Goal: Transaction & Acquisition: Purchase product/service

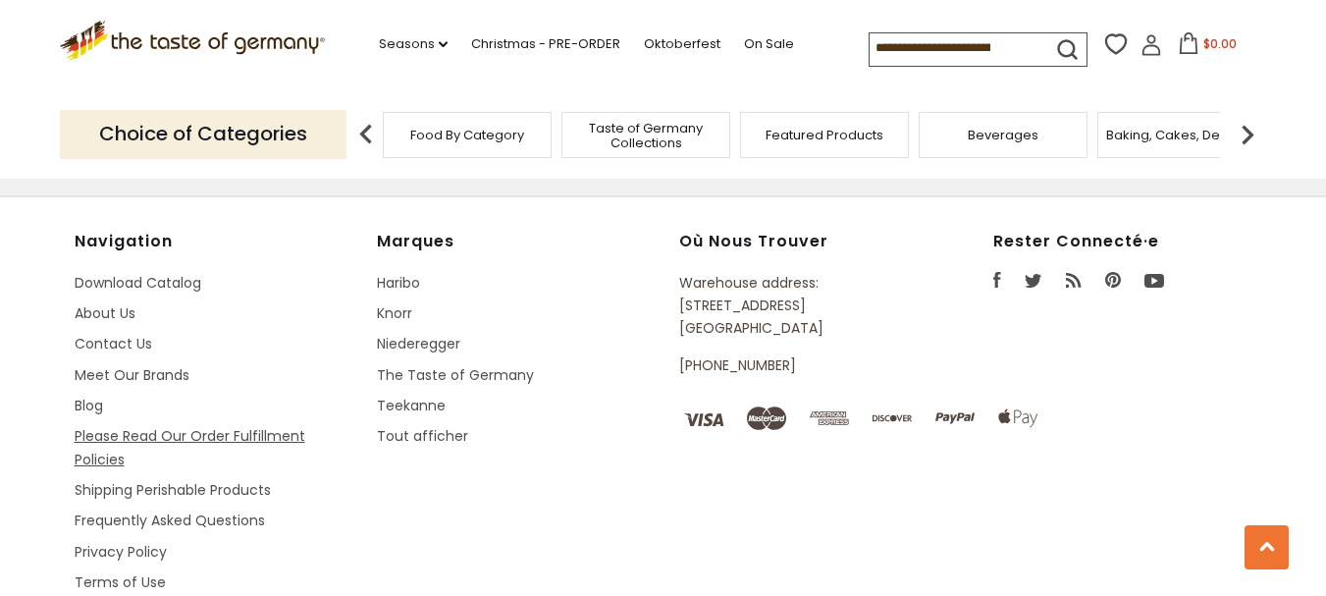
scroll to position [2945, 0]
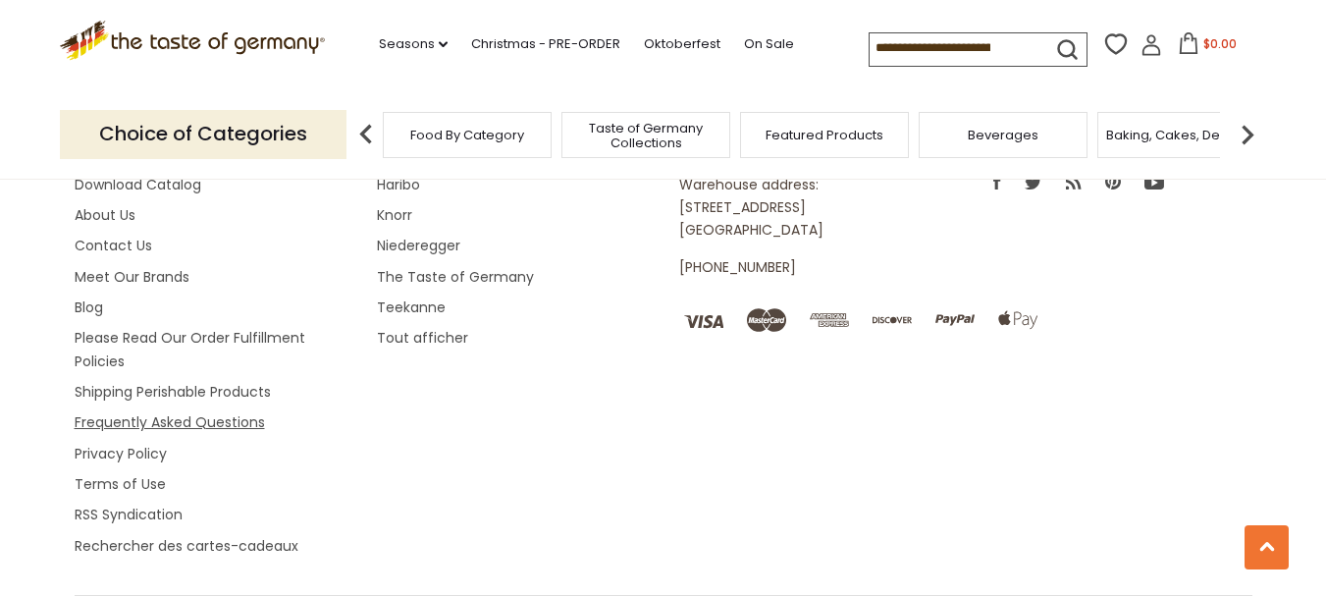
click at [134, 414] on link "Frequently Asked Questions" at bounding box center [170, 422] width 190 height 20
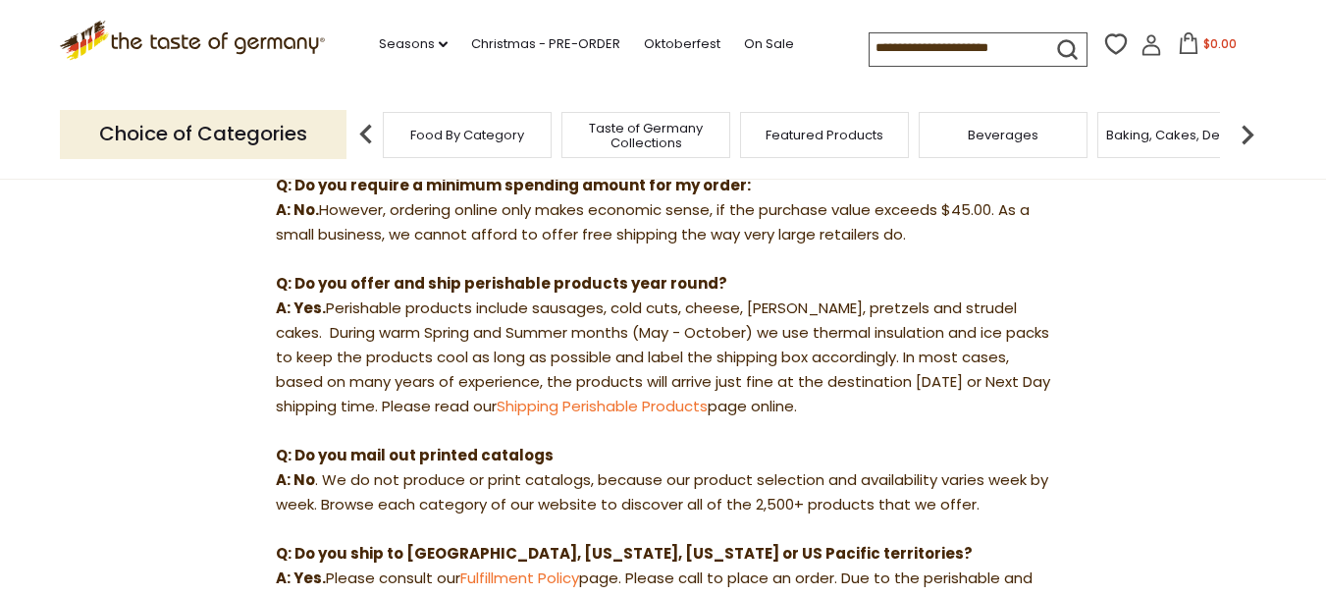
scroll to position [491, 0]
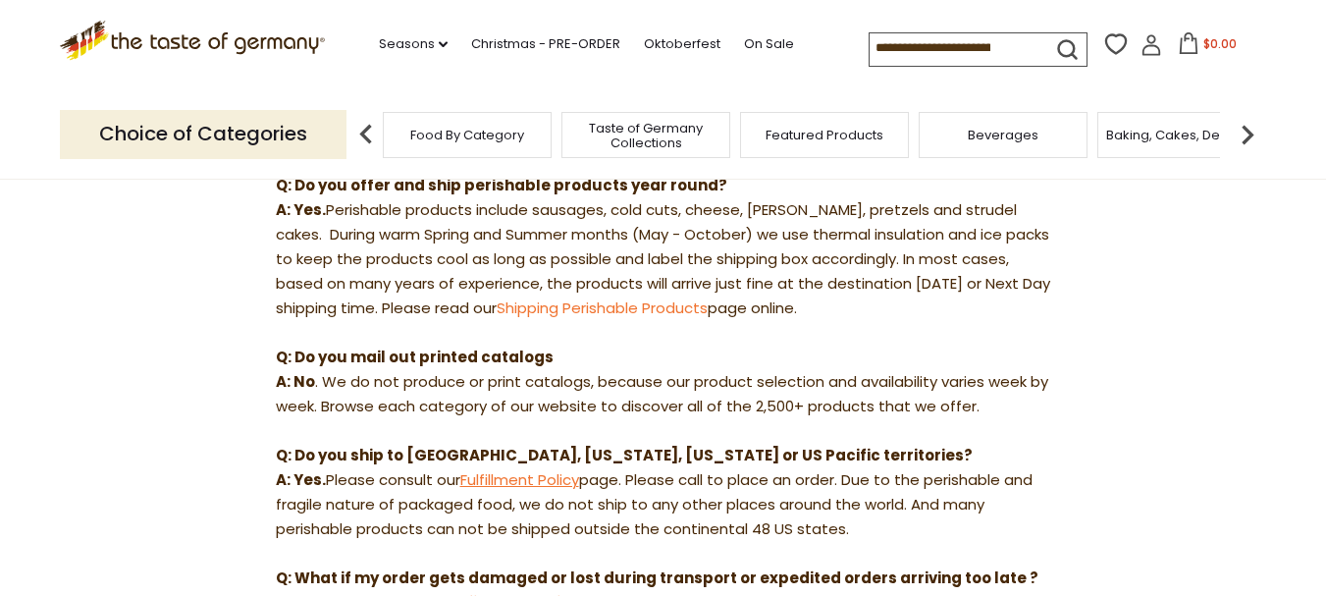
click at [538, 482] on link "Fulfillment Policy" at bounding box center [519, 479] width 119 height 21
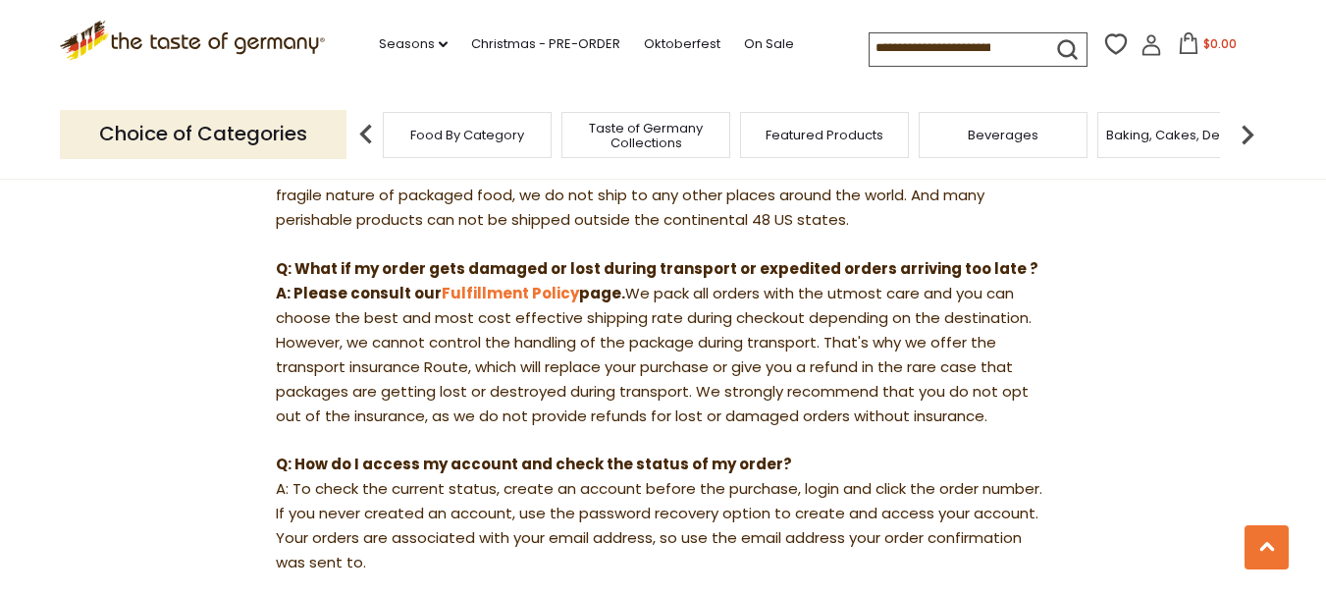
scroll to position [884, 0]
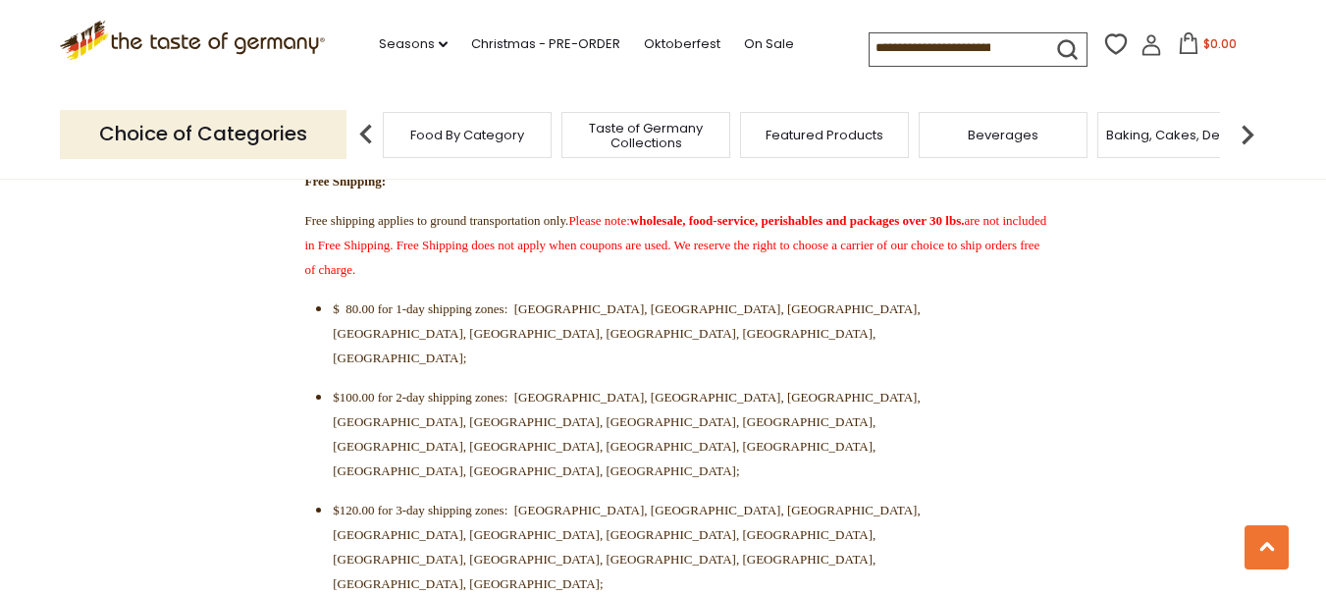
scroll to position [687, 0]
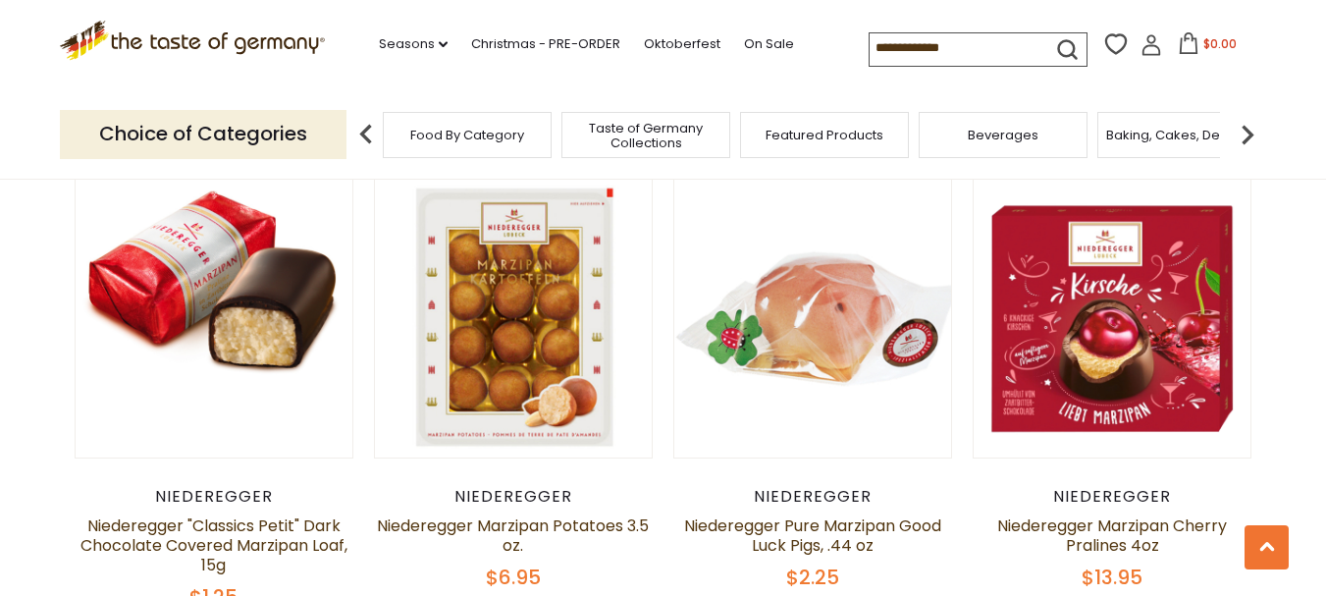
scroll to position [5056, 0]
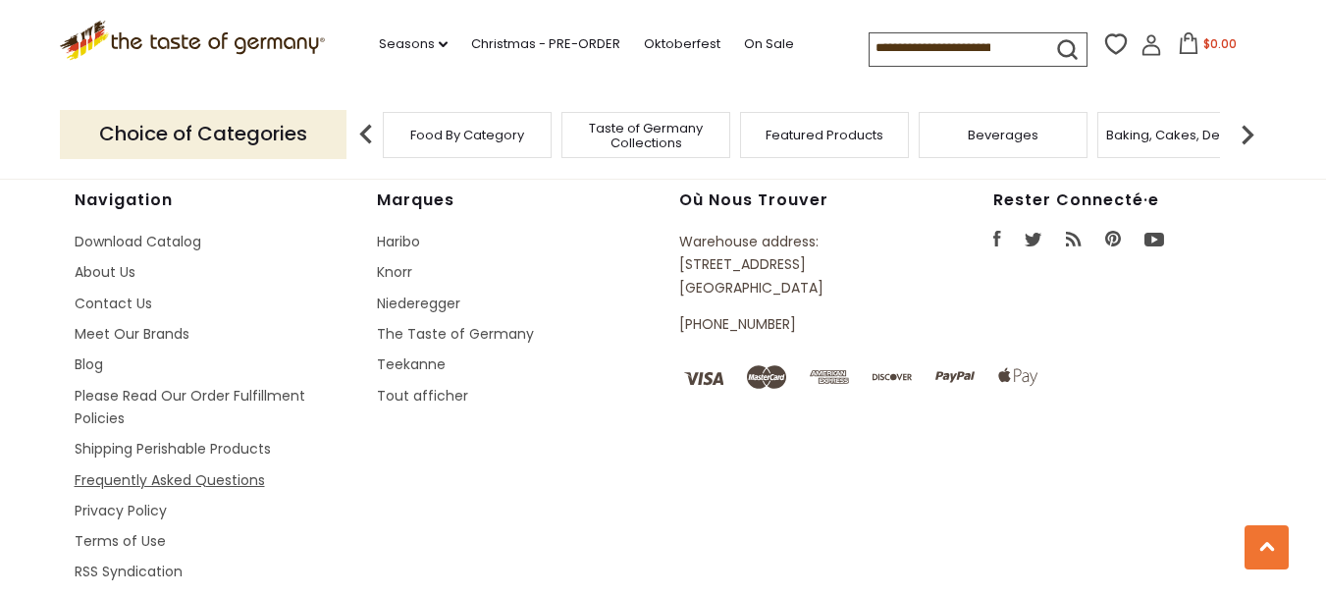
click at [164, 478] on link "Frequently Asked Questions" at bounding box center [170, 480] width 190 height 20
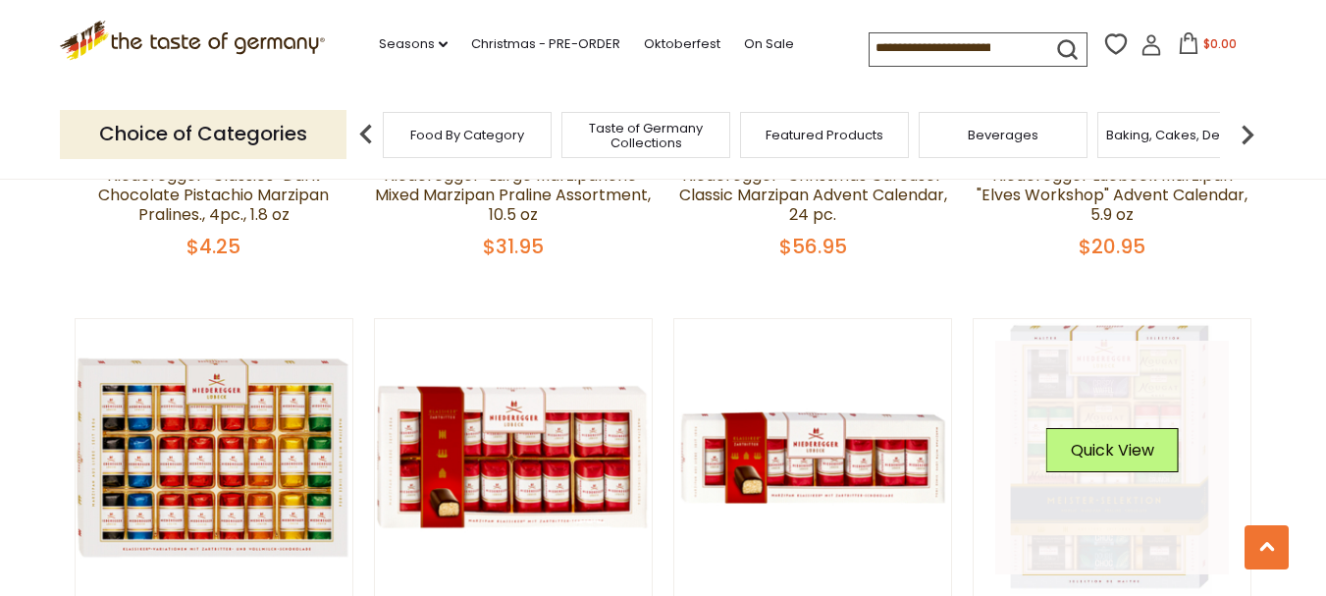
scroll to position [3105, 0]
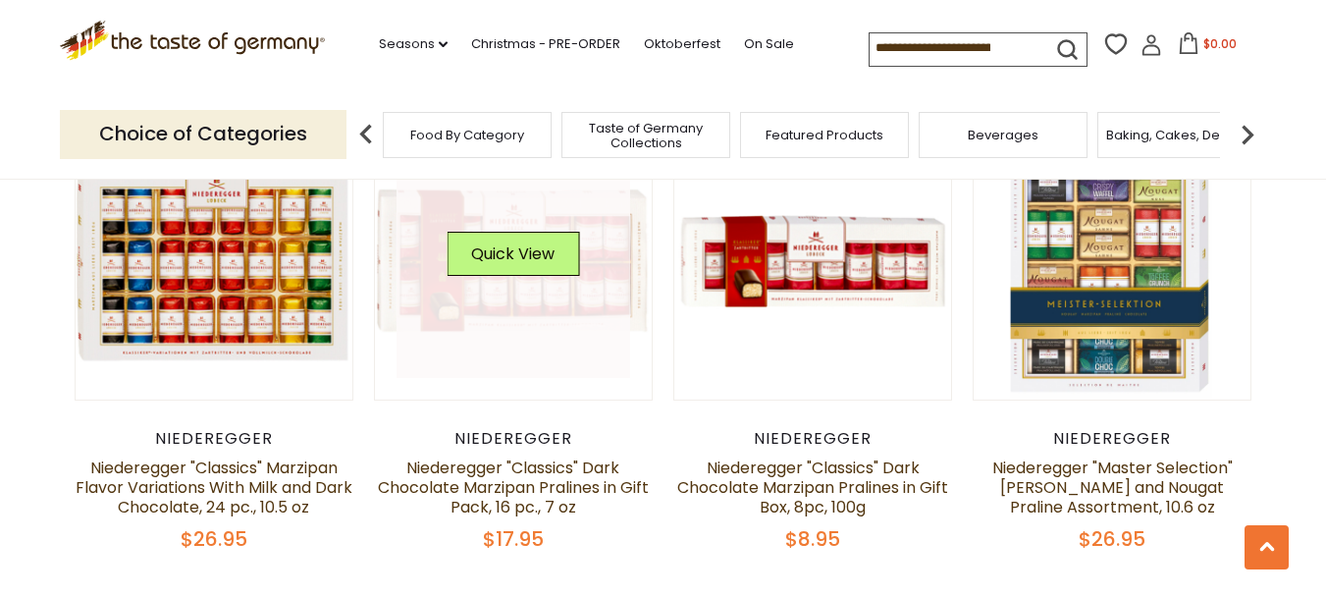
click at [523, 361] on link at bounding box center [514, 261] width 234 height 234
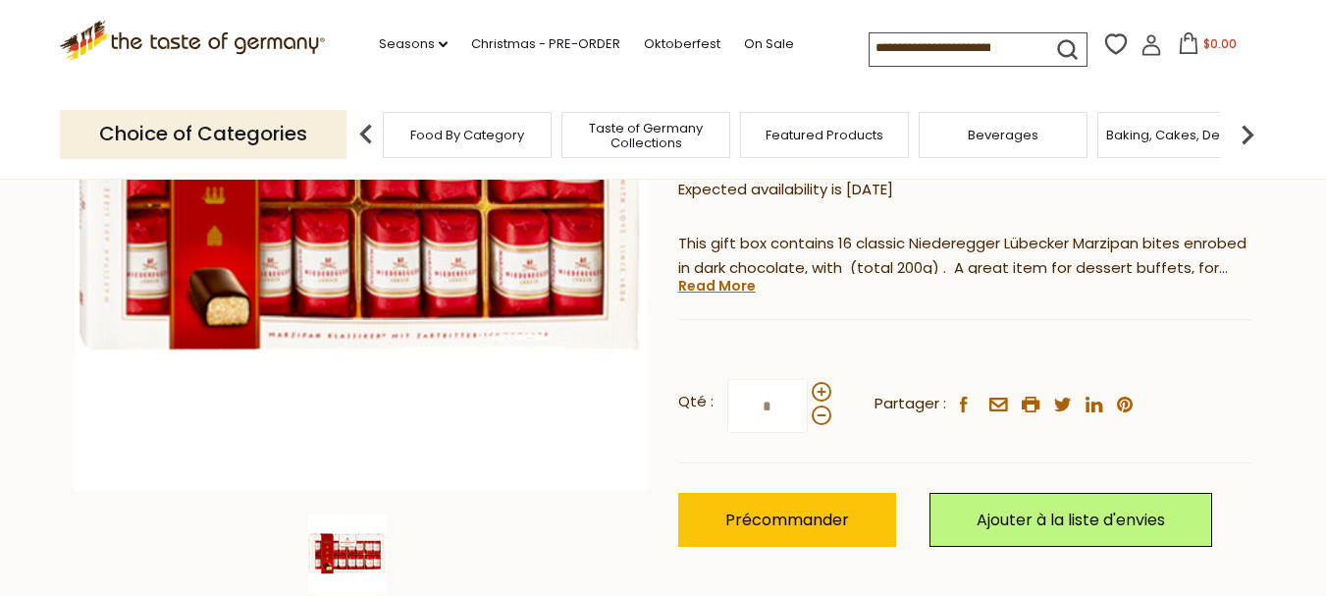
scroll to position [394, 0]
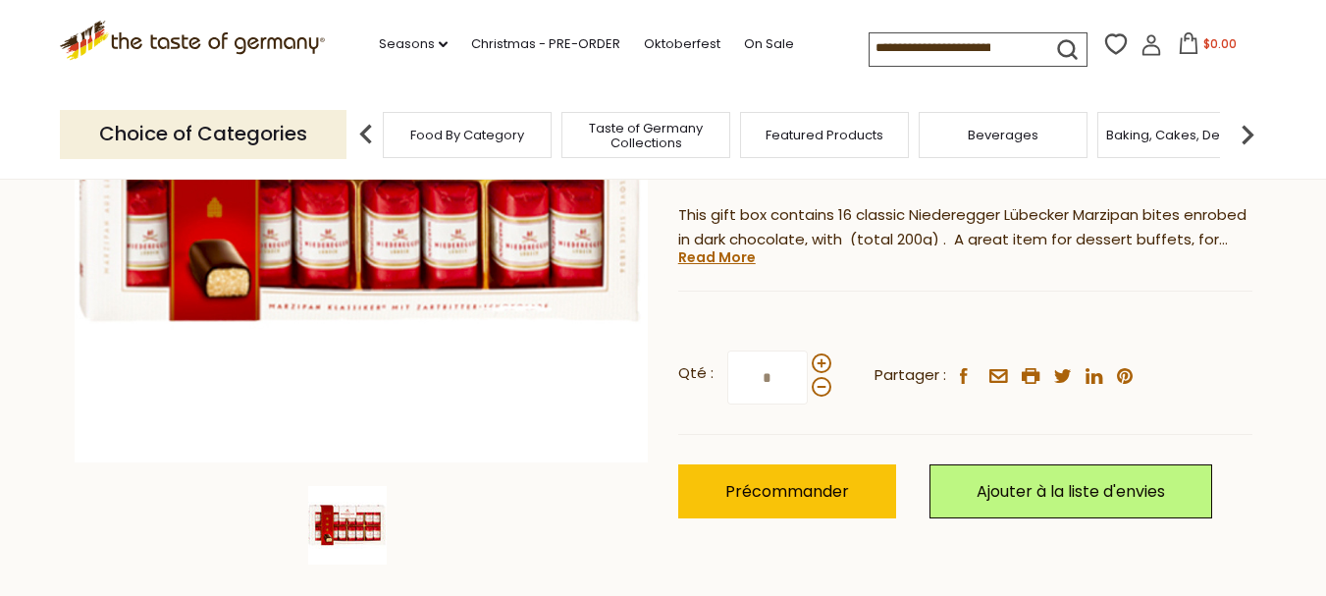
click at [830, 364] on div "Qté : * Partager : facebook email printer twitter linkedin pinterest" at bounding box center [965, 378] width 574 height 114
click at [824, 360] on span at bounding box center [822, 363] width 20 height 20
click at [808, 360] on input "*" at bounding box center [767, 377] width 80 height 54
click at [823, 360] on span at bounding box center [822, 363] width 20 height 20
click at [808, 360] on input "*" at bounding box center [767, 377] width 80 height 54
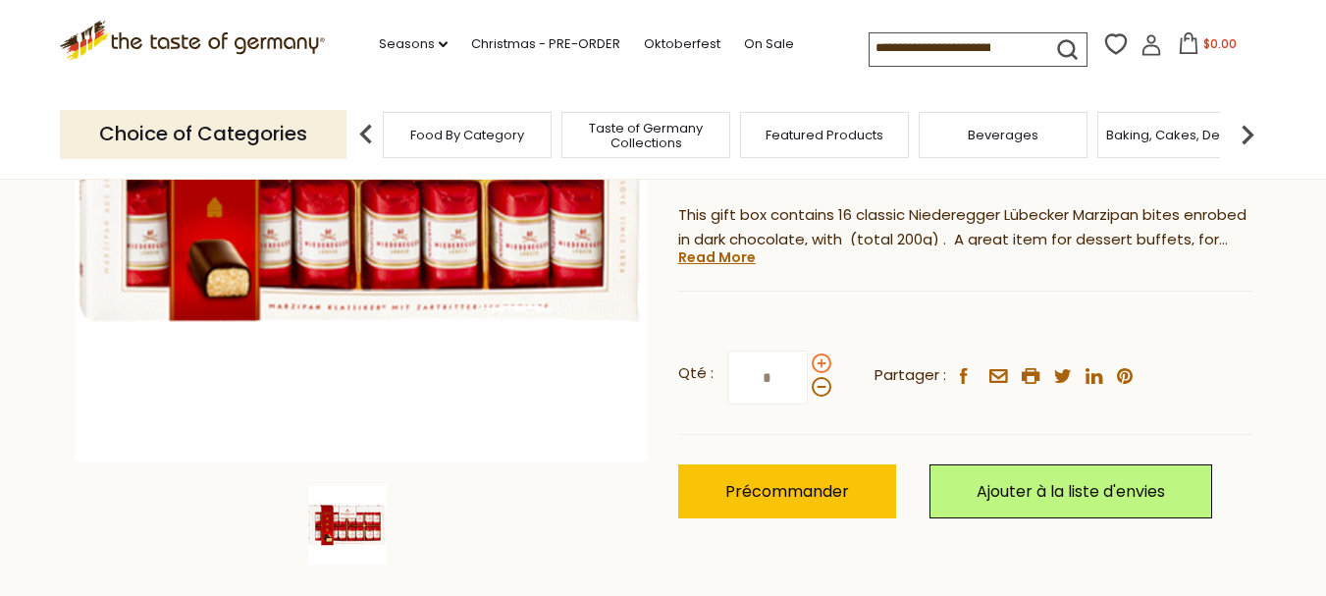
click at [823, 360] on span at bounding box center [822, 363] width 20 height 20
click at [808, 360] on input "*" at bounding box center [767, 377] width 80 height 54
click at [823, 360] on span at bounding box center [822, 363] width 20 height 20
click at [808, 360] on input "*" at bounding box center [767, 377] width 80 height 54
click at [823, 360] on span at bounding box center [822, 363] width 20 height 20
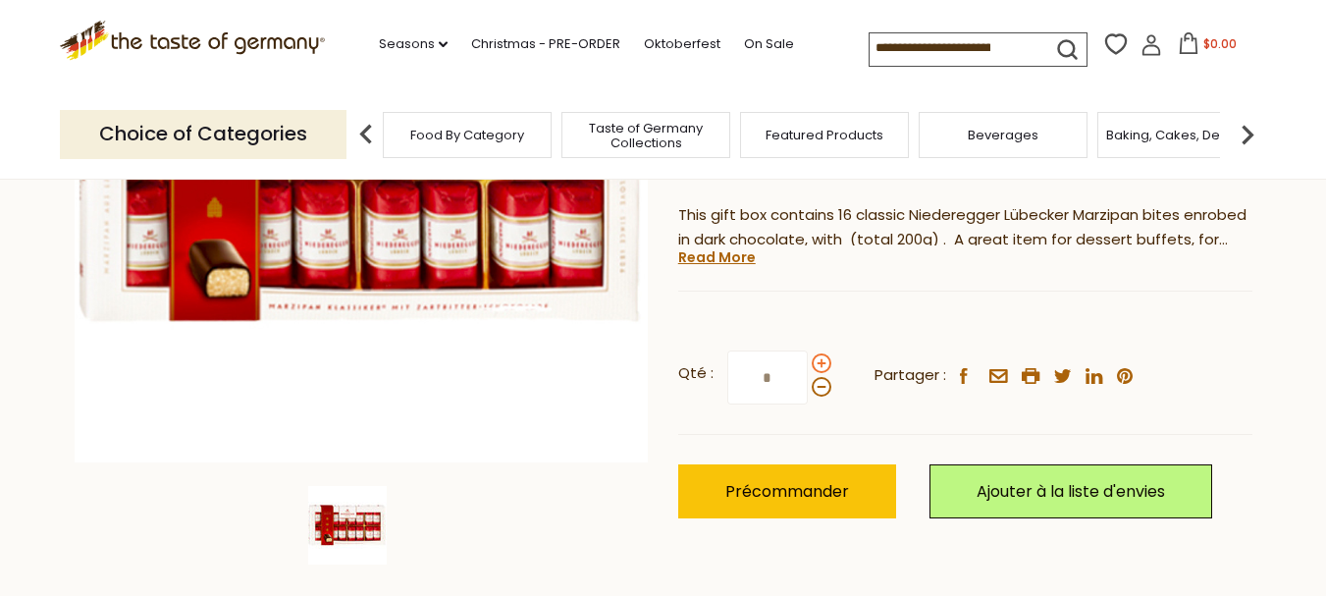
click at [808, 360] on input "*" at bounding box center [767, 377] width 80 height 54
type input "**"
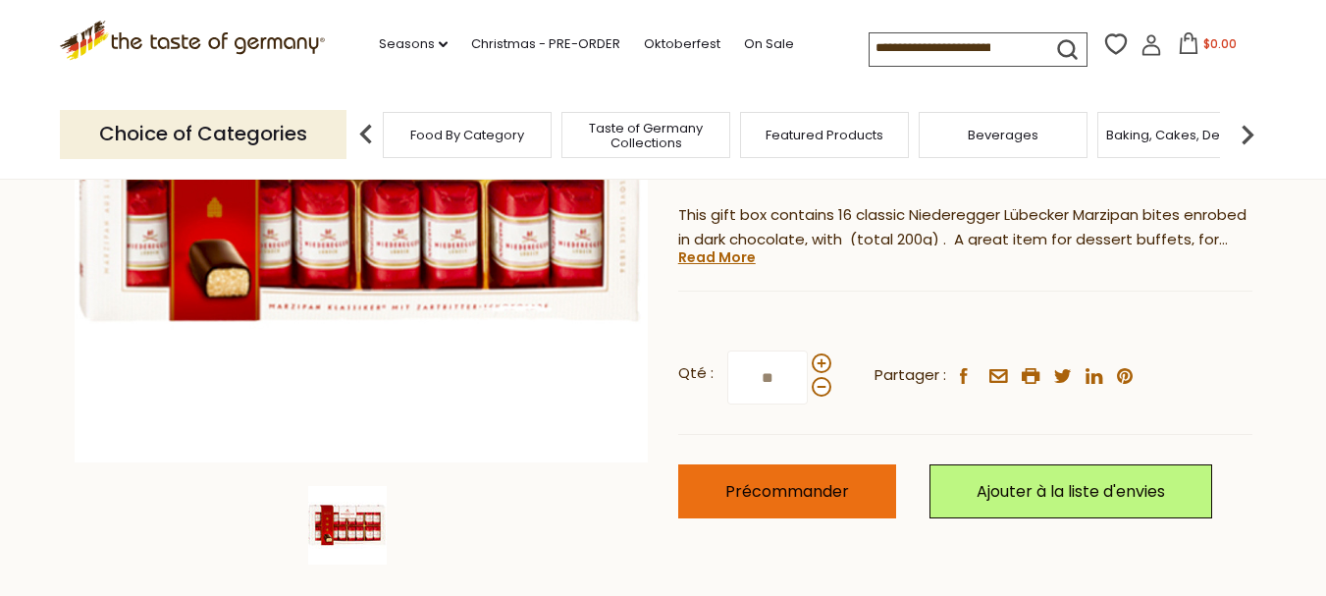
click at [760, 491] on span "Précommander" at bounding box center [787, 491] width 124 height 23
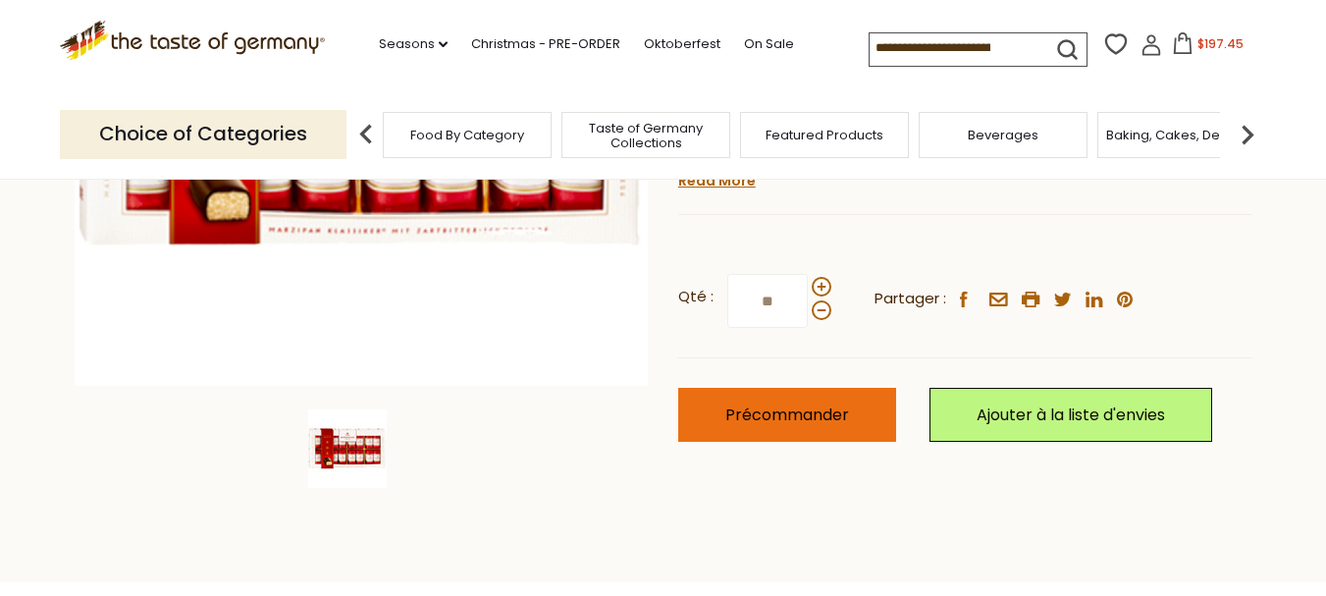
scroll to position [492, 0]
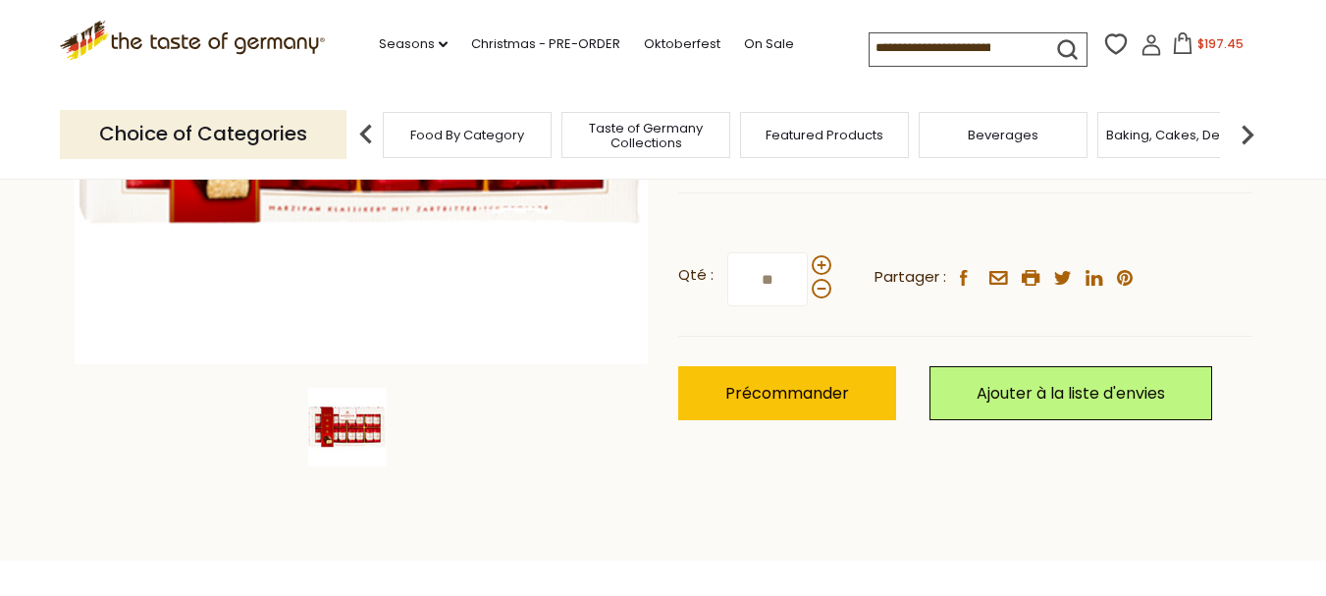
click at [1200, 46] on span "$197.45" at bounding box center [1221, 43] width 46 height 17
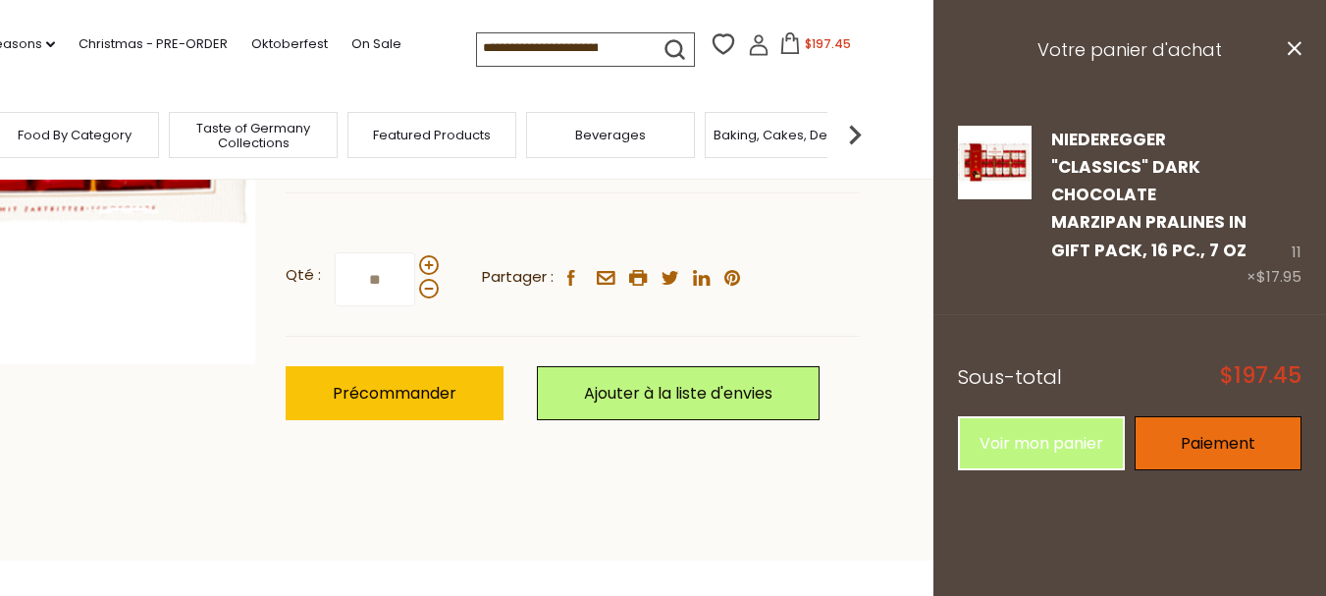
click at [1193, 437] on link "Paiement" at bounding box center [1218, 443] width 167 height 54
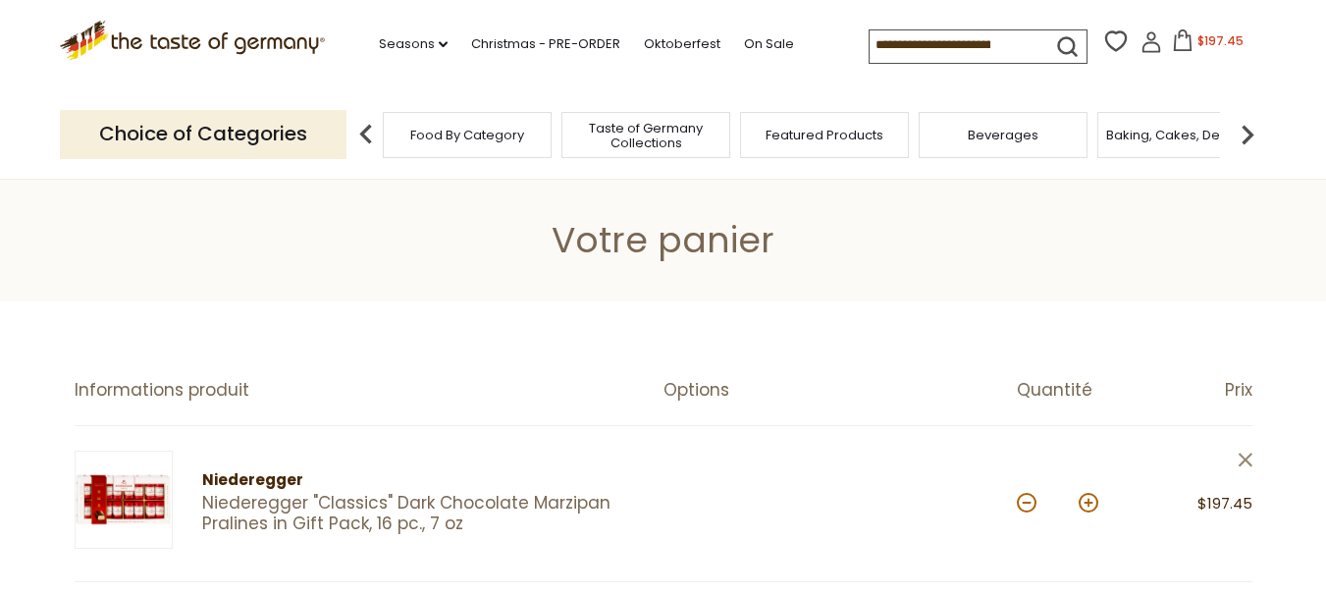
click at [1249, 461] on icon "close" at bounding box center [1245, 460] width 15 height 15
